Goal: Contribute content: Add original content to the website for others to see

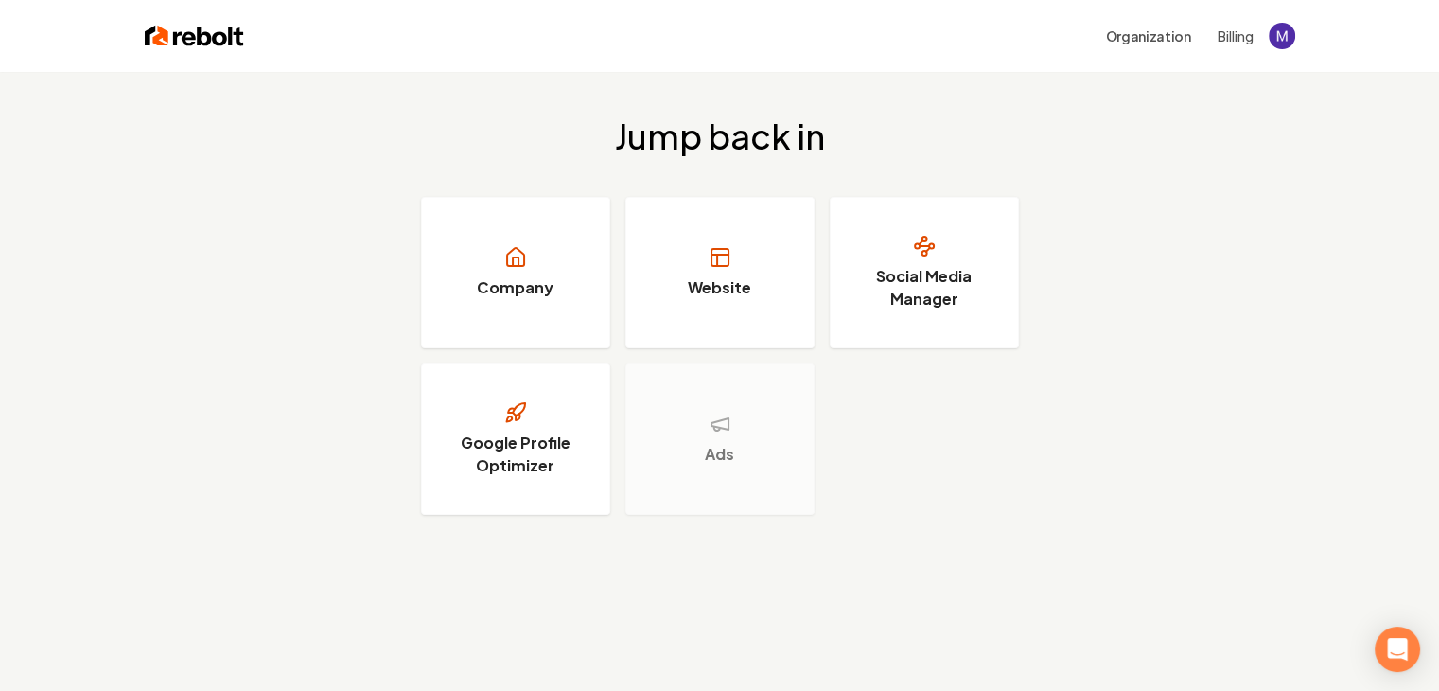
scroll to position [72, 0]
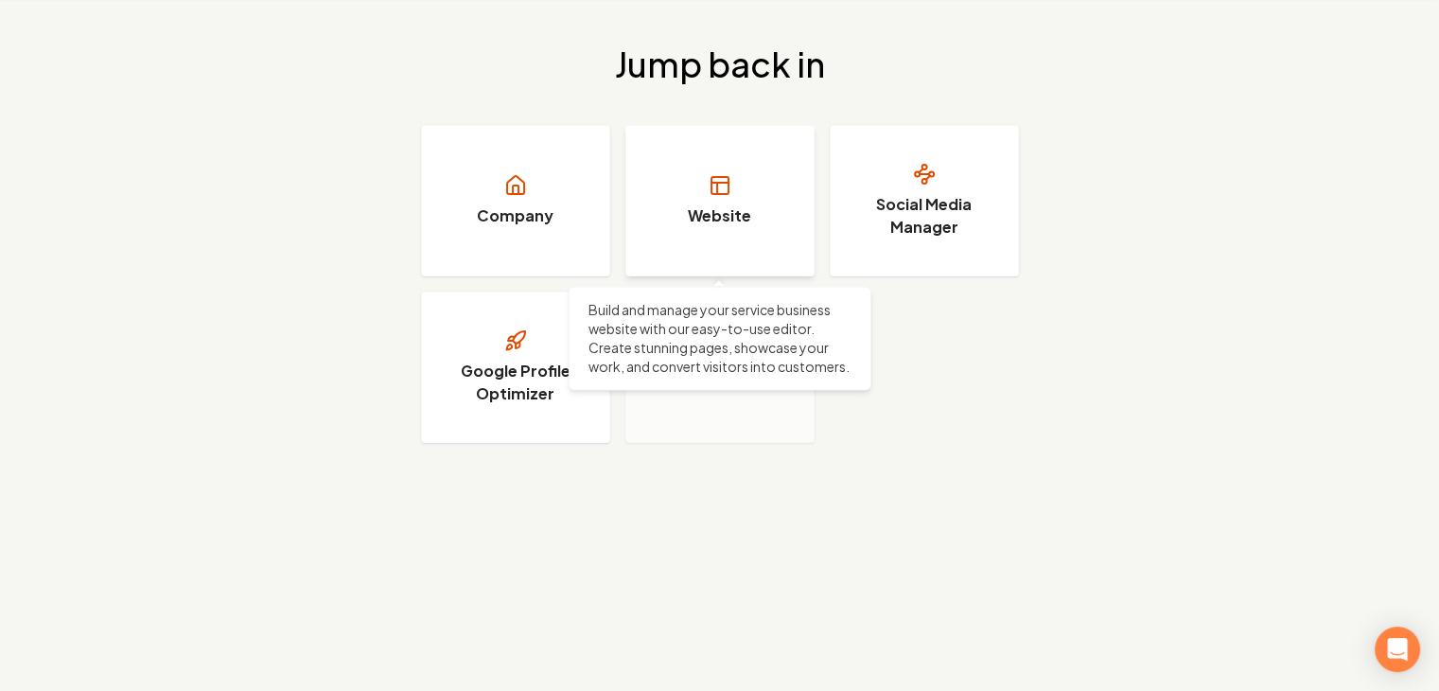
click at [701, 194] on link "Website" at bounding box center [719, 200] width 189 height 151
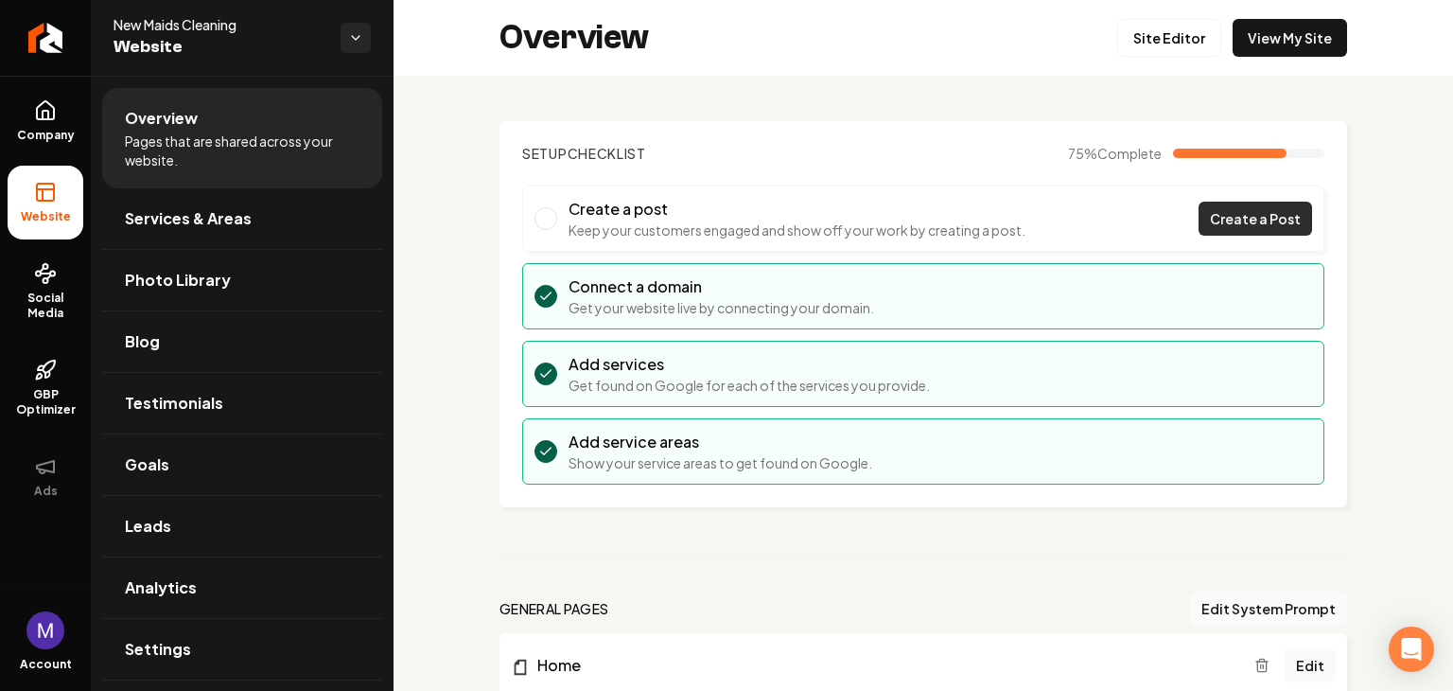
click at [1238, 216] on span "Create a Post" at bounding box center [1255, 219] width 91 height 20
click at [545, 223] on span "Main content area" at bounding box center [546, 218] width 23 height 23
